Goal: Task Accomplishment & Management: Manage account settings

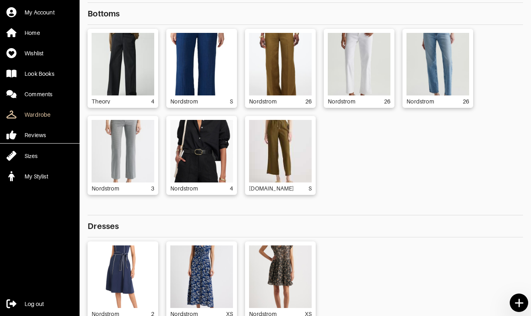
scroll to position [19, 0]
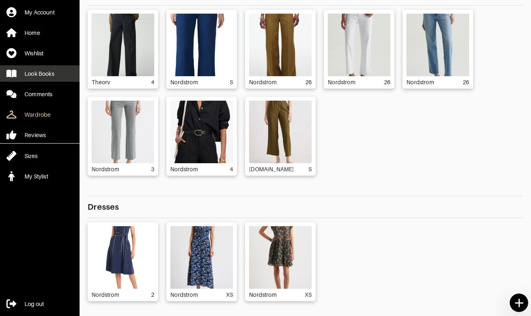
click at [47, 76] on div "Look Books" at bounding box center [39, 74] width 30 height 8
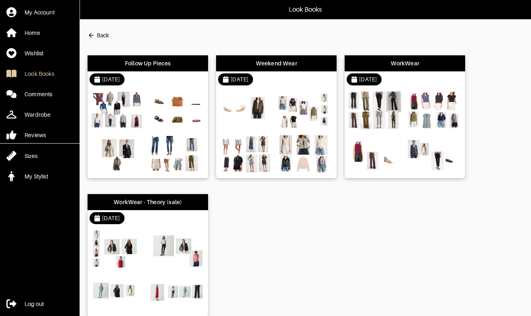
click at [159, 65] on div "Follow Up Pieces" at bounding box center [148, 63] width 46 height 8
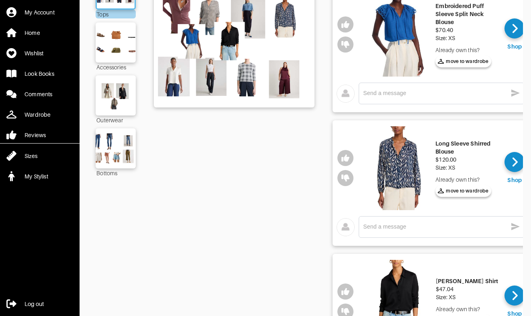
scroll to position [96, 0]
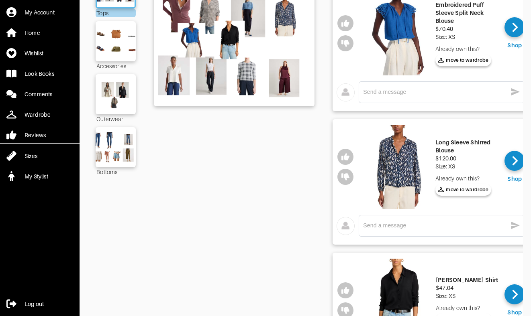
click at [380, 94] on textarea at bounding box center [435, 92] width 144 height 8
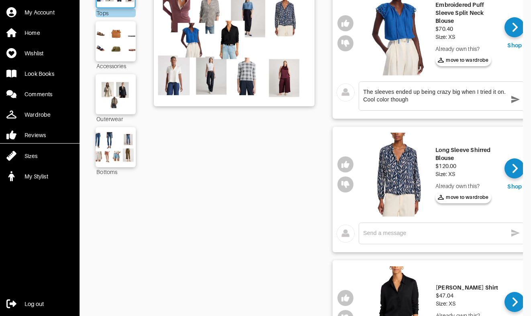
type textarea "The sleeves ended up being crazy big when I tried it on. Cool color though"
click at [514, 101] on icon "button" at bounding box center [515, 99] width 8 height 7
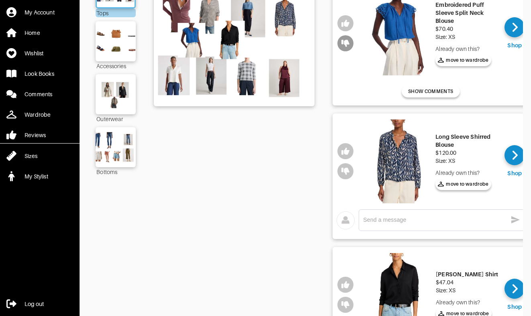
click at [347, 45] on icon "button" at bounding box center [345, 43] width 8 height 7
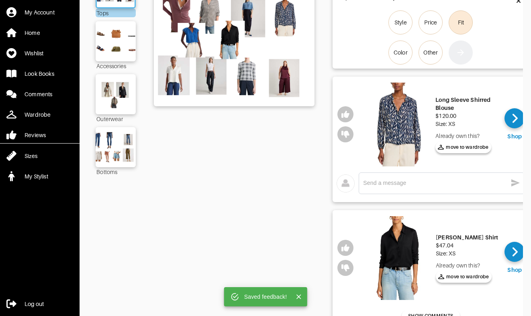
click at [463, 25] on div "Fit" at bounding box center [461, 22] width 6 height 8
click at [0, 0] on input "Fit" at bounding box center [0, 0] width 0 height 0
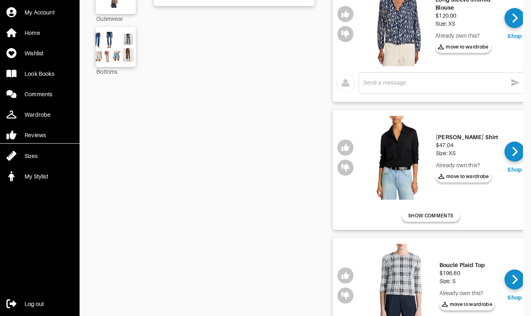
scroll to position [225, 0]
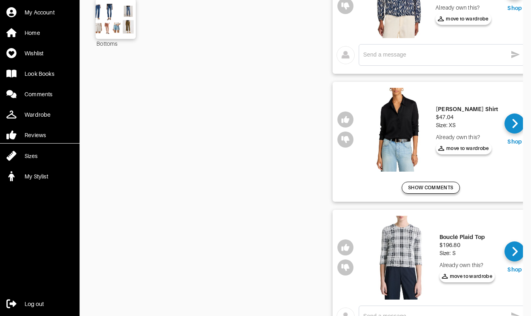
click at [423, 192] on button "SHOW COMMENTS" at bounding box center [431, 188] width 58 height 12
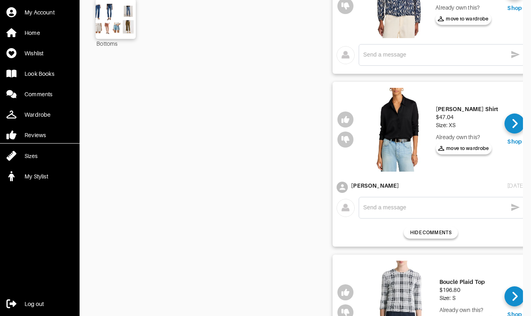
click at [412, 211] on div "x" at bounding box center [441, 208] width 157 height 13
type textarea "O"
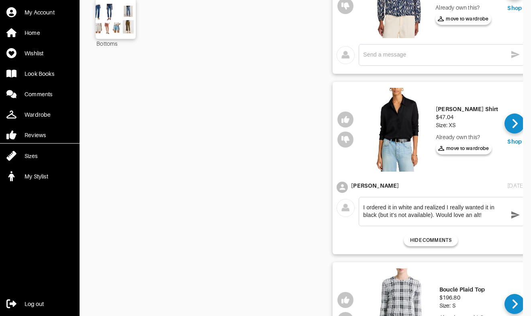
type textarea "I ordered it in white and realized I really wanted it in black (but it's not av…"
click at [517, 214] on icon "button" at bounding box center [515, 215] width 8 height 7
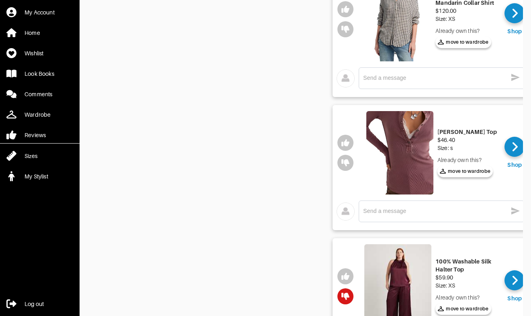
scroll to position [658, 0]
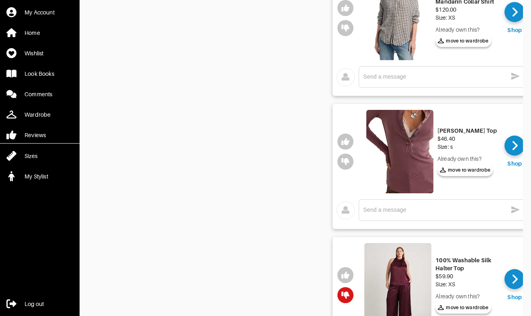
click at [451, 203] on div "x" at bounding box center [442, 211] width 166 height 22
click at [445, 209] on textarea at bounding box center [435, 210] width 144 height 8
type textarea "O"
type textarea "I'm on the fence about this one. It might be too long?"
click at [514, 208] on icon "button" at bounding box center [515, 210] width 10 height 10
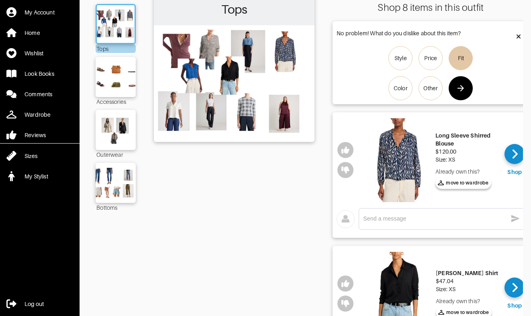
scroll to position [31, 0]
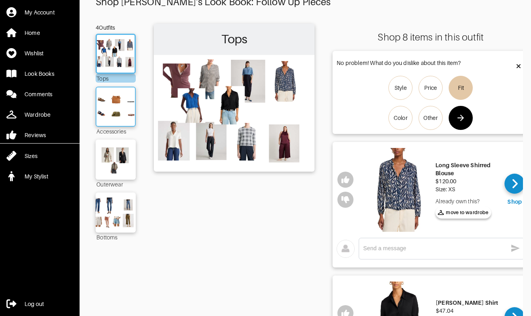
click at [121, 102] on img at bounding box center [115, 107] width 43 height 31
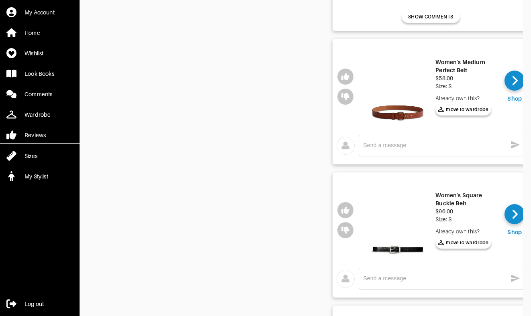
scroll to position [447, 0]
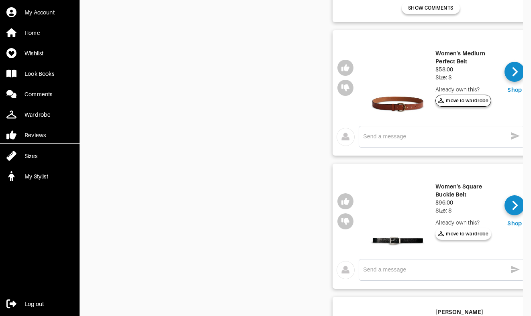
click at [470, 103] on span "move to wardrobe" at bounding box center [463, 100] width 51 height 7
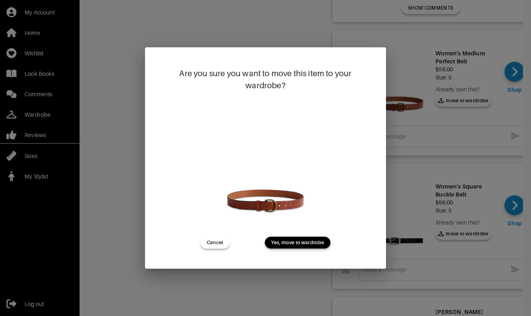
click at [311, 243] on span "Yes, move to wardrobe" at bounding box center [297, 242] width 53 height 7
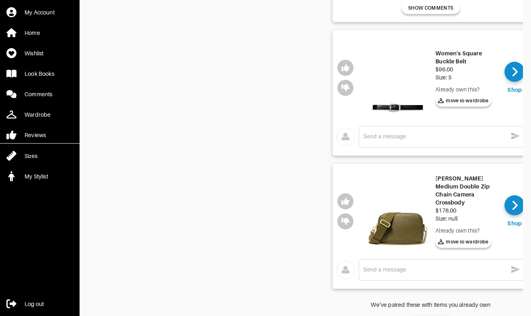
click at [394, 137] on textarea at bounding box center [435, 137] width 144 height 8
type textarea "This was too small!"
click at [513, 135] on icon "button" at bounding box center [515, 136] width 8 height 7
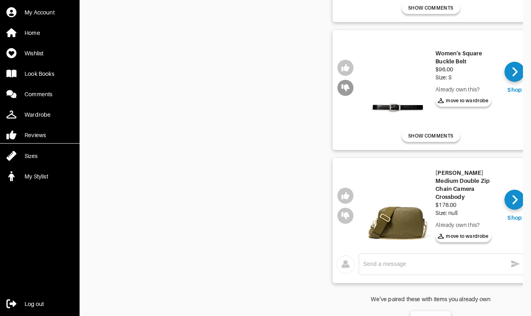
click at [350, 88] on button "button" at bounding box center [345, 88] width 16 height 16
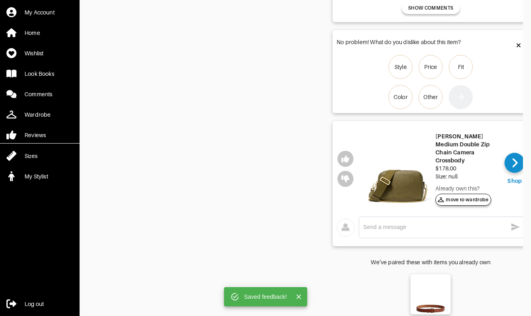
click at [466, 197] on span "move to wardrobe" at bounding box center [463, 199] width 51 height 7
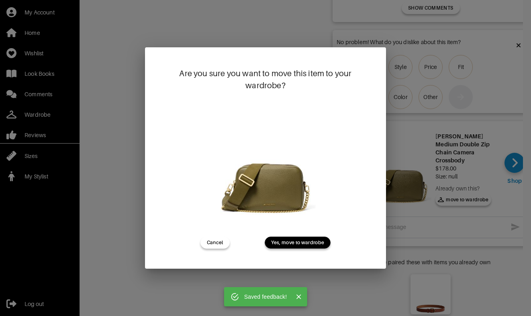
click at [292, 242] on span "Yes, move to wardrobe" at bounding box center [297, 242] width 53 height 7
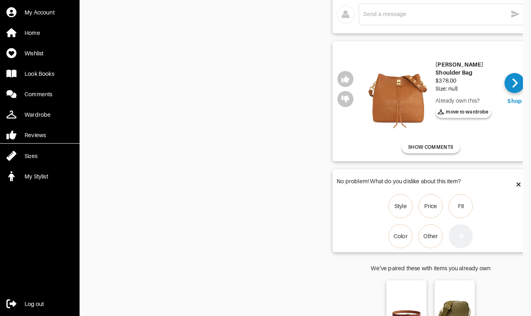
scroll to position [21, 0]
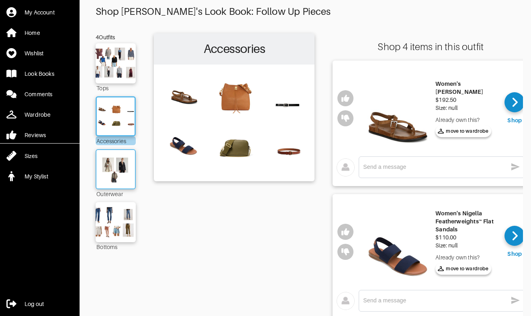
click at [111, 184] on img at bounding box center [115, 169] width 43 height 31
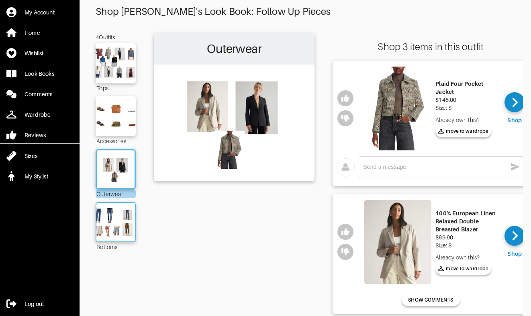
click at [122, 214] on img at bounding box center [115, 222] width 43 height 31
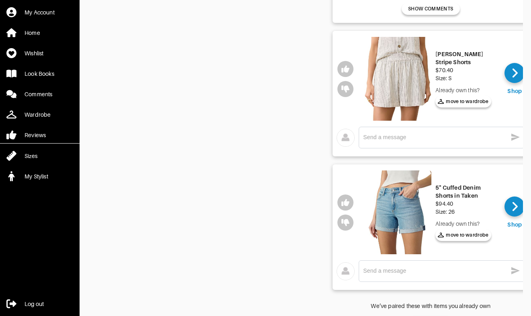
scroll to position [575, 0]
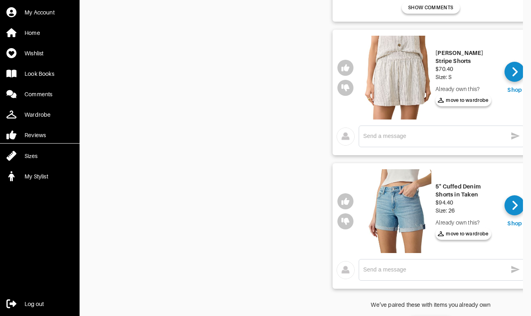
click at [448, 271] on textarea at bounding box center [435, 270] width 144 height 8
type textarea "Too small! I ordered the next size"
click at [511, 271] on icon "button" at bounding box center [515, 269] width 8 height 7
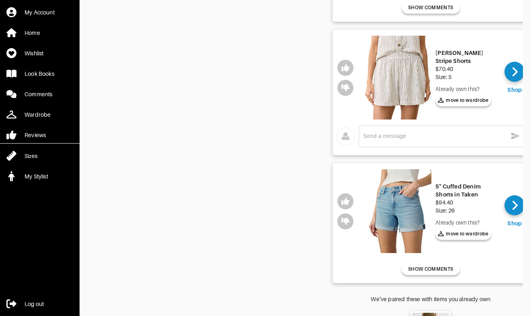
click at [414, 143] on div "x" at bounding box center [442, 137] width 166 height 22
click at [411, 136] on textarea at bounding box center [435, 137] width 144 height 8
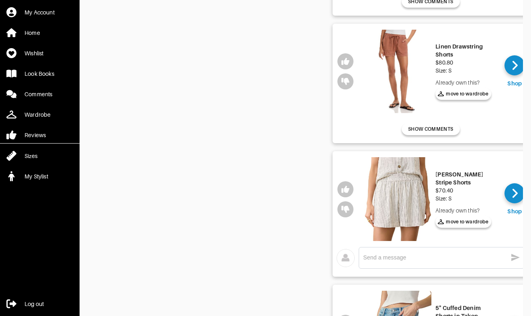
scroll to position [447, 0]
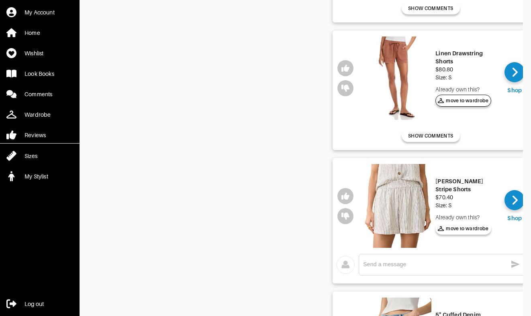
click at [467, 101] on span "move to wardrobe" at bounding box center [463, 100] width 51 height 7
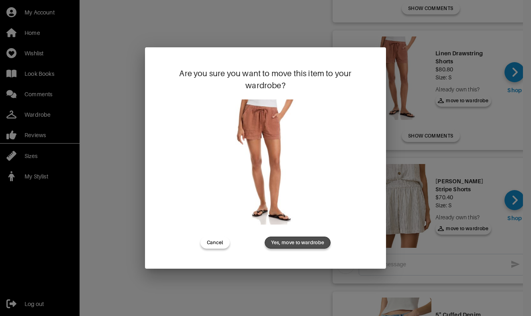
click at [314, 244] on span "Yes, move to wardrobe" at bounding box center [297, 242] width 53 height 7
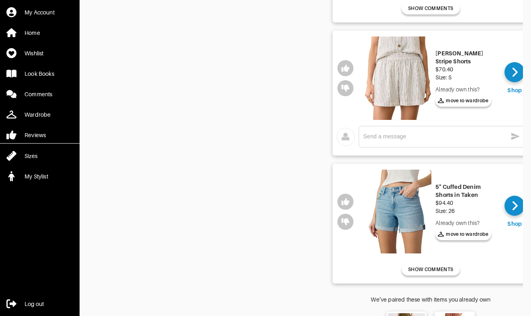
click at [412, 142] on div "x" at bounding box center [441, 136] width 157 height 13
type textarea "I think these looked too much like PJs"
click at [514, 137] on icon "button" at bounding box center [515, 136] width 8 height 7
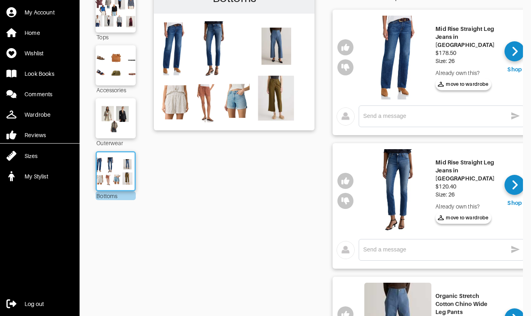
scroll to position [71, 0]
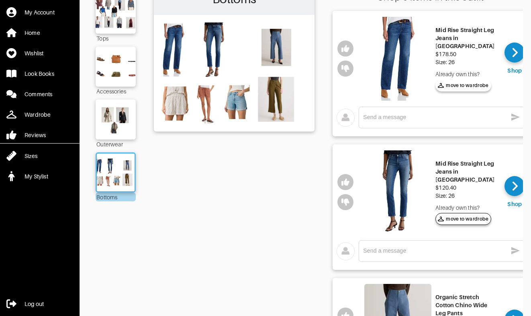
click at [481, 216] on span "move to wardrobe" at bounding box center [463, 219] width 51 height 7
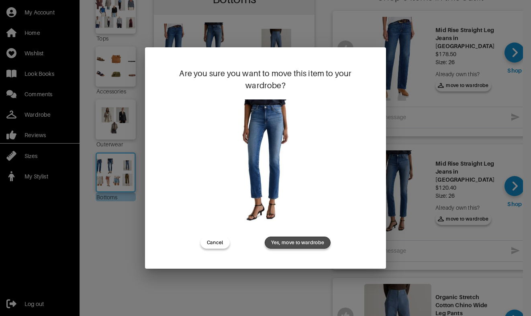
click at [316, 245] on span "Yes, move to wardrobe" at bounding box center [297, 242] width 53 height 7
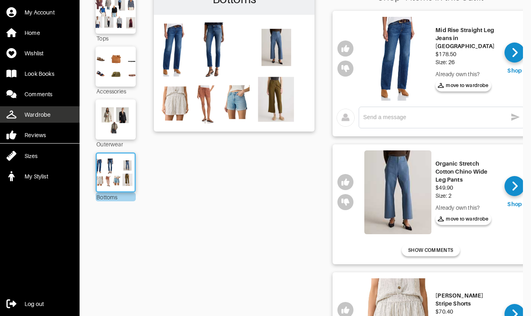
click at [41, 112] on div "Wardrobe" at bounding box center [37, 115] width 26 height 8
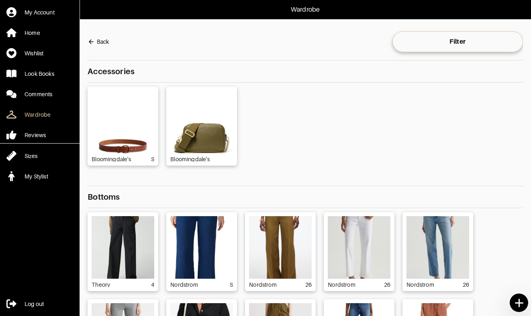
click at [339, 123] on div "Bloomingdale's S Bloomingdale's" at bounding box center [305, 126] width 435 height 79
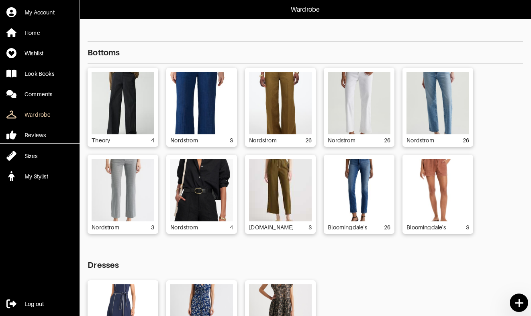
scroll to position [161, 0]
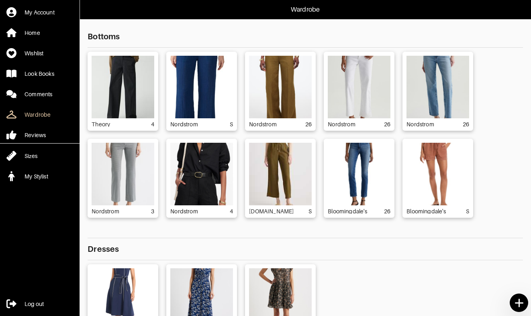
click at [505, 224] on main "Back Filter Accessories Bloomingdale's S Bloomingdale's Bottoms Theory 4 Nordst…" at bounding box center [301, 201] width 443 height 349
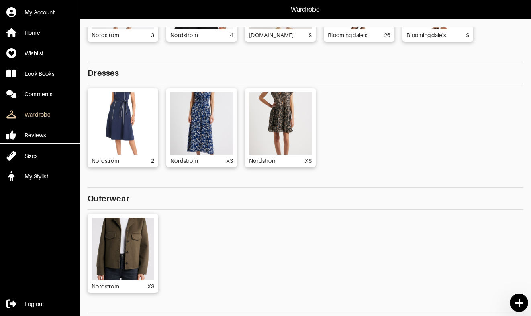
scroll to position [337, 0]
click at [369, 135] on div "Nordstrom 2 Nordstrom XS Nordstrom XS" at bounding box center [305, 127] width 435 height 79
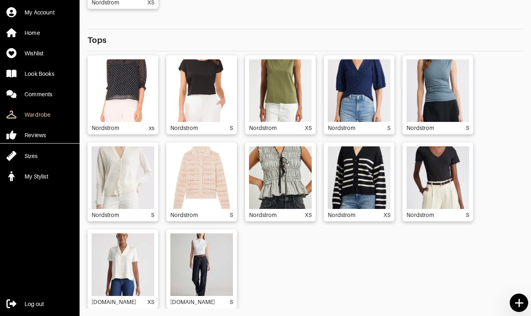
scroll to position [67, 0]
click at [505, 239] on div "Nordstrom xs Nordstrom S Nordstrom XS Nordstrom S Nordstrom S Nordstrom S Nords…" at bounding box center [305, 181] width 435 height 253
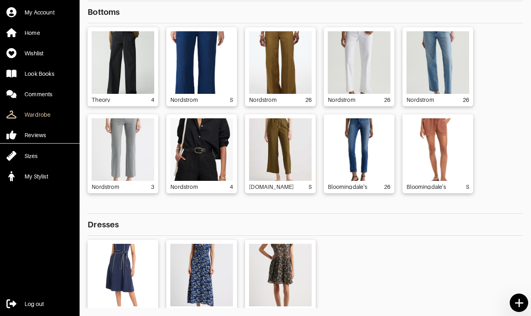
scroll to position [100, 0]
